Goal: Task Accomplishment & Management: Use online tool/utility

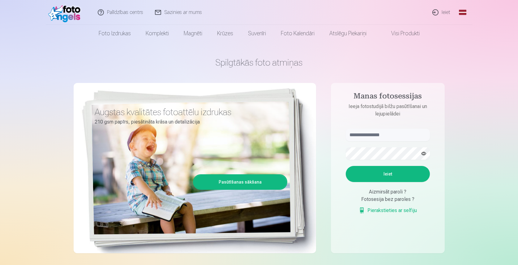
click at [447, 15] on link "Ieiet" at bounding box center [442, 12] width 30 height 25
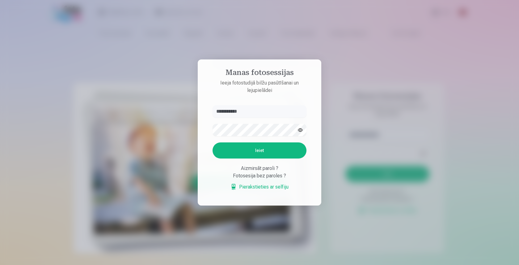
type input "**********"
click at [213, 142] on button "Ieiet" at bounding box center [260, 150] width 94 height 16
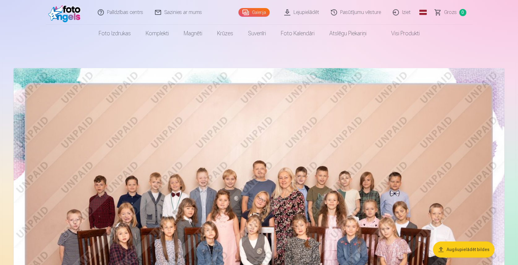
click at [316, 11] on link "Lejupielādēt" at bounding box center [302, 12] width 47 height 25
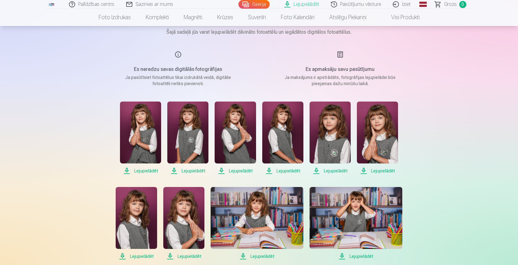
scroll to position [56, 0]
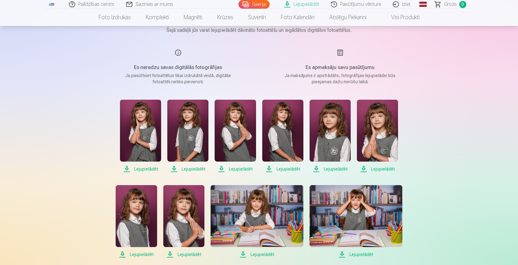
click at [330, 169] on span "Lejupielādēt" at bounding box center [330, 168] width 41 height 7
